Goal: Find specific fact

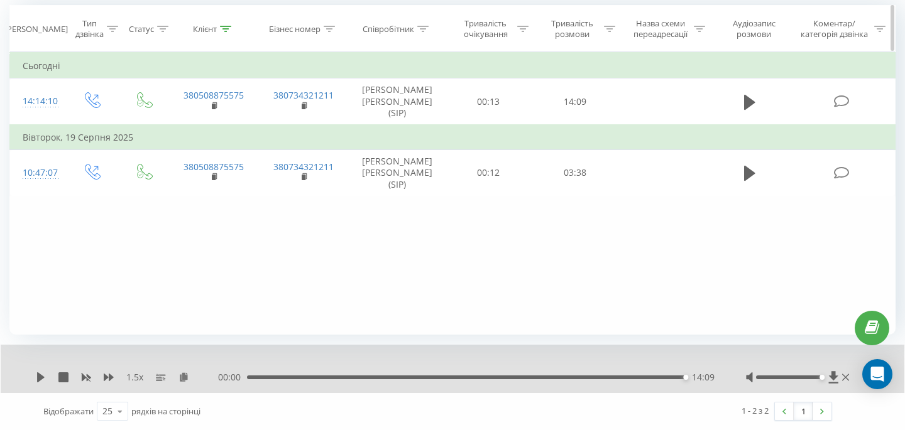
click at [226, 33] on div at bounding box center [225, 29] width 11 height 11
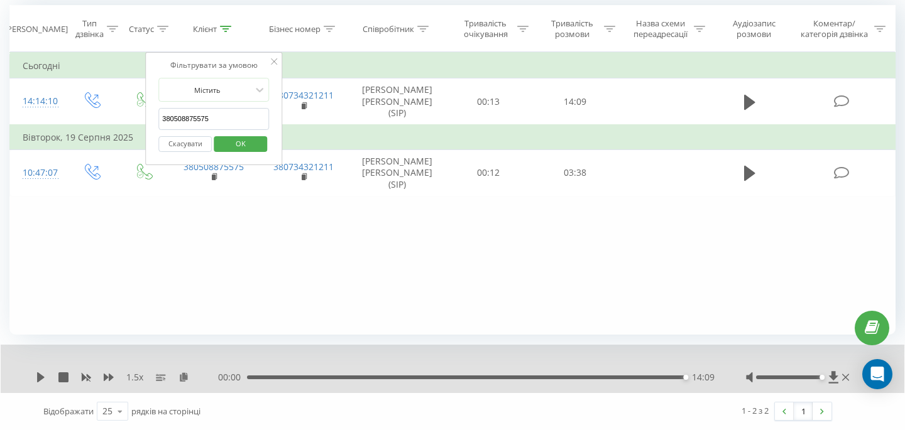
click at [222, 117] on input "380508875575" at bounding box center [213, 119] width 111 height 22
paste input "[PHONE_NUMBER]"
click at [165, 119] on input "[PHONE_NUMBER]" at bounding box center [213, 119] width 111 height 22
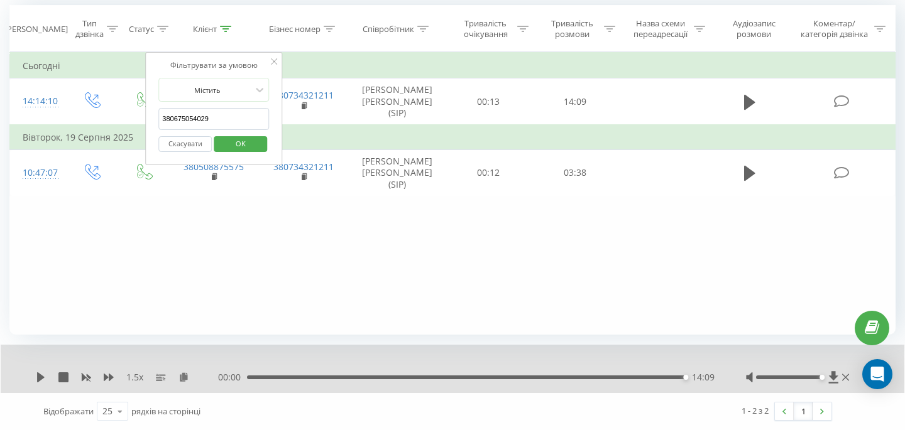
type input "380675054029"
click at [231, 142] on span "OK" at bounding box center [240, 143] width 35 height 19
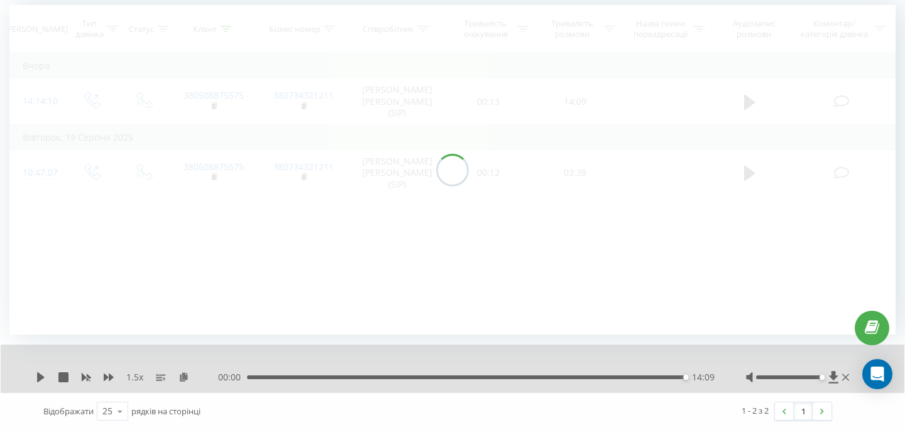
click at [419, 28] on div at bounding box center [452, 170] width 886 height 330
click at [423, 30] on div at bounding box center [452, 170] width 886 height 330
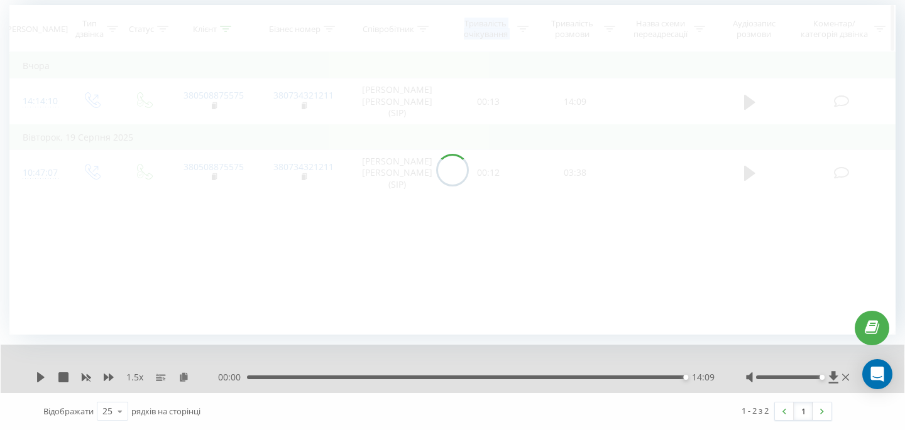
click at [422, 30] on icon at bounding box center [422, 29] width 11 height 6
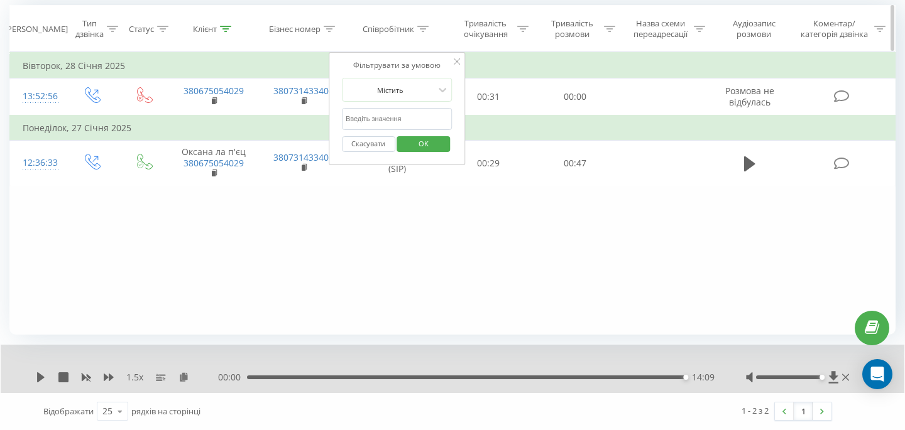
click at [422, 30] on icon at bounding box center [422, 29] width 11 height 6
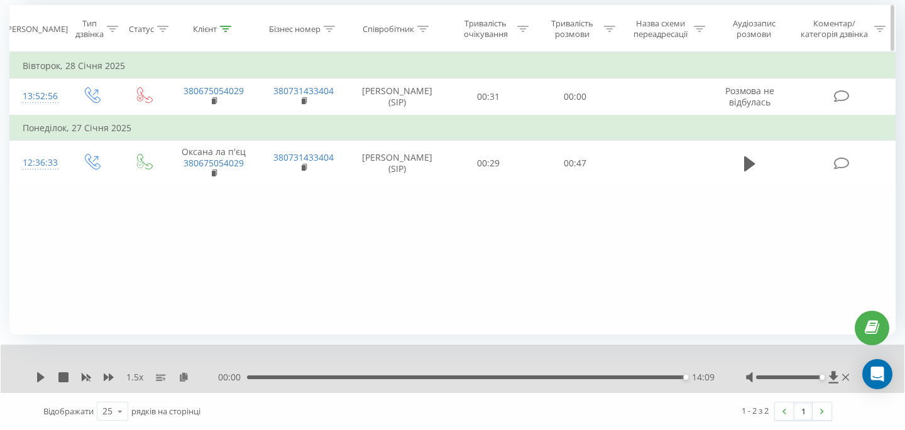
click at [422, 30] on icon at bounding box center [422, 29] width 11 height 6
